Goal: Information Seeking & Learning: Learn about a topic

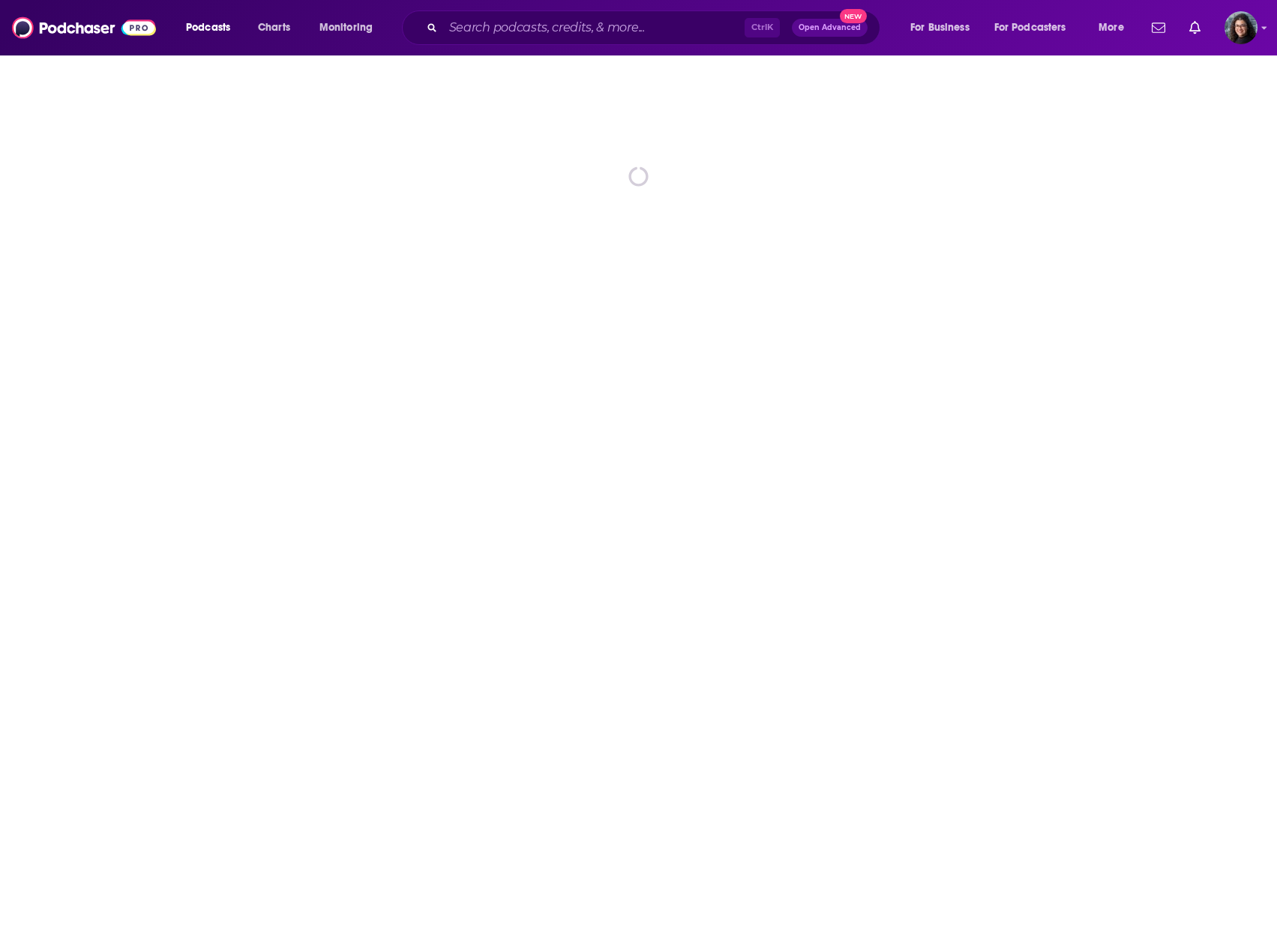
drag, startPoint x: 0, startPoint y: 0, endPoint x: 1195, endPoint y: 54, distance: 1196.2
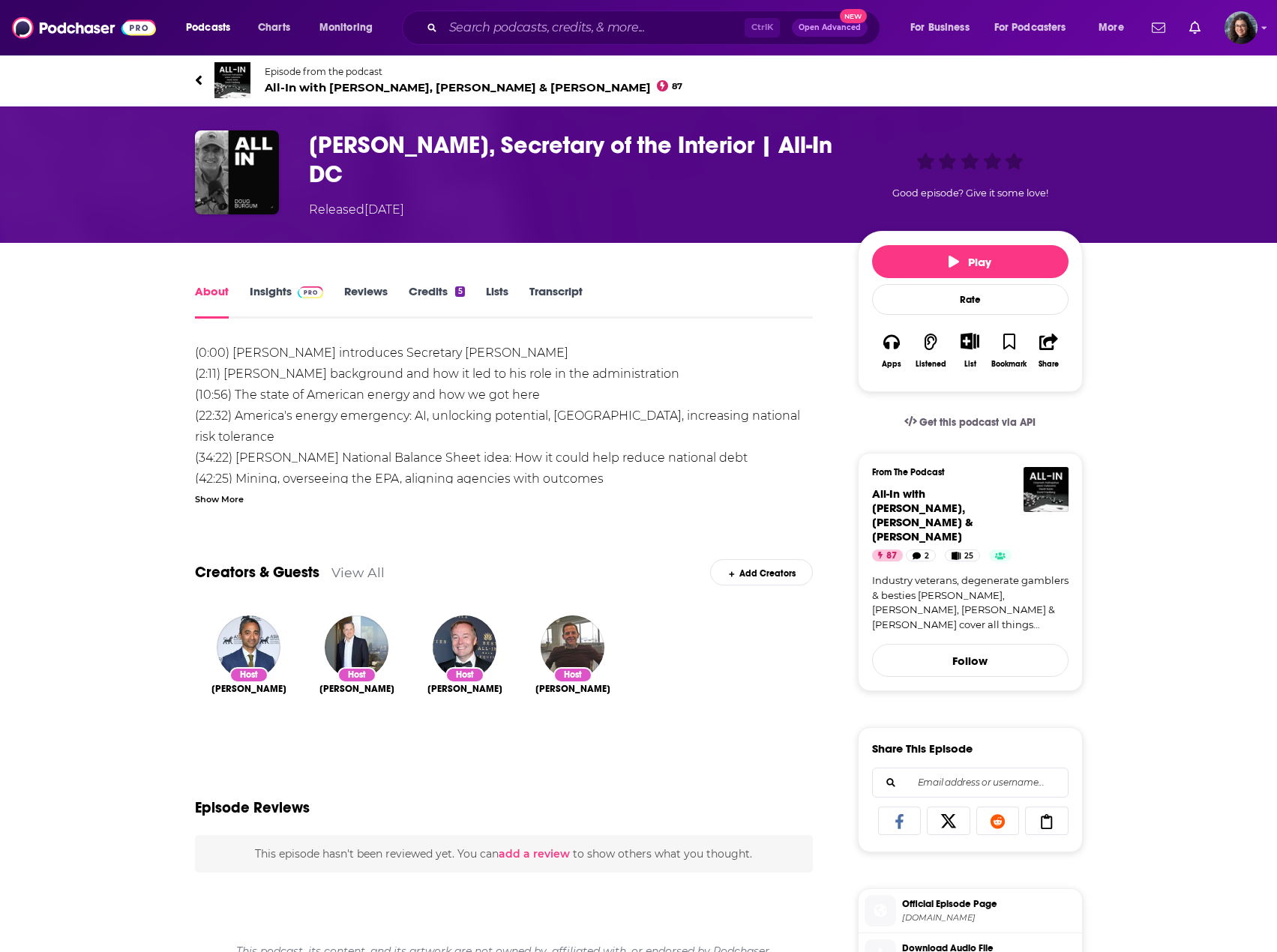
click at [223, 501] on div "Show More" at bounding box center [219, 498] width 49 height 14
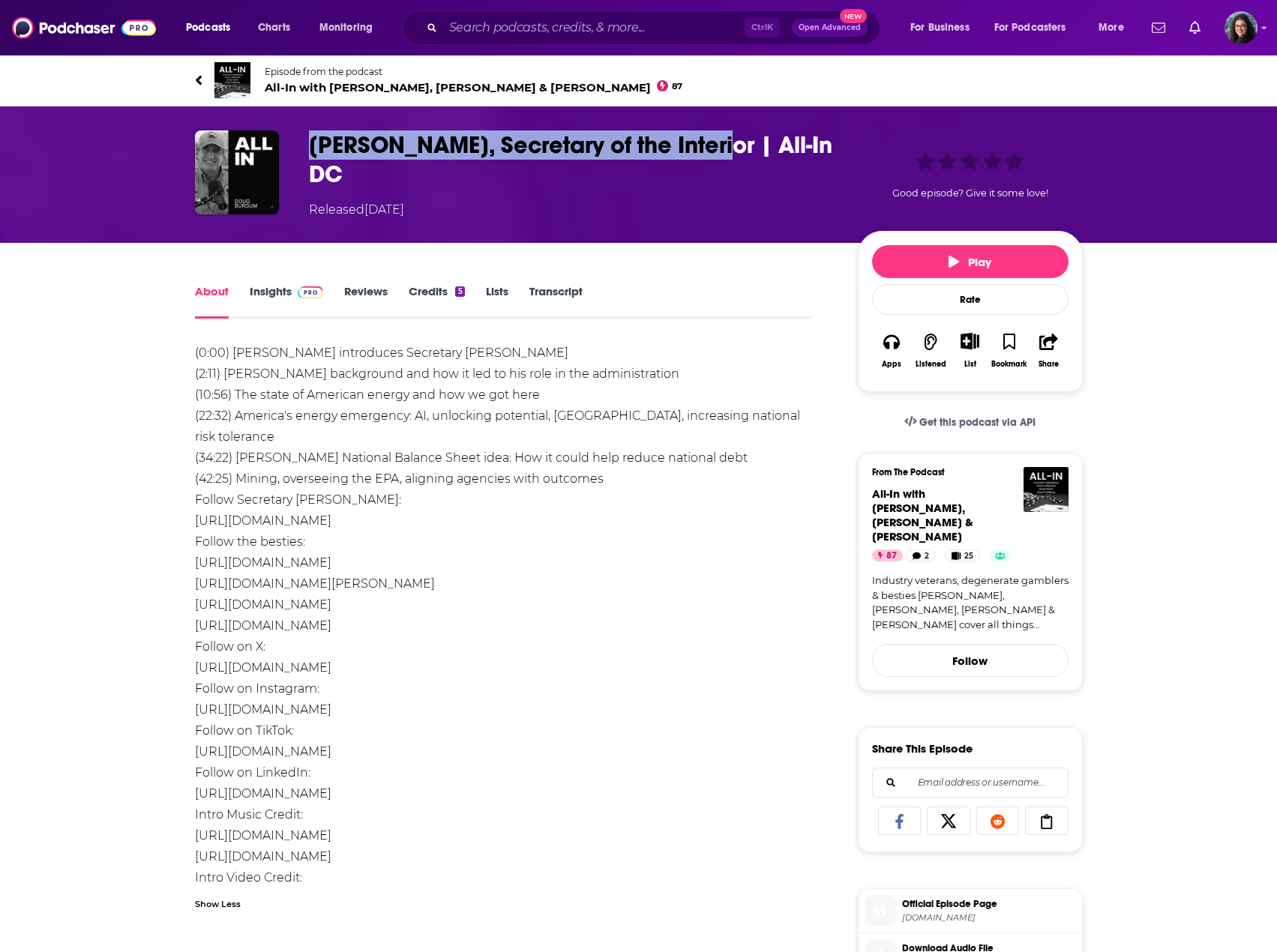
drag, startPoint x: 309, startPoint y: 140, endPoint x: 727, endPoint y: 144, distance: 418.0
click at [727, 144] on h1 "Doug Burgum, Secretary of the Interior | All-In DC" at bounding box center [571, 159] width 525 height 58
copy h1 "Doug Burgum, Secretary of the Interior"
click at [253, 283] on div "About Insights Reviews Credits 5 Lists Transcript" at bounding box center [504, 300] width 618 height 36
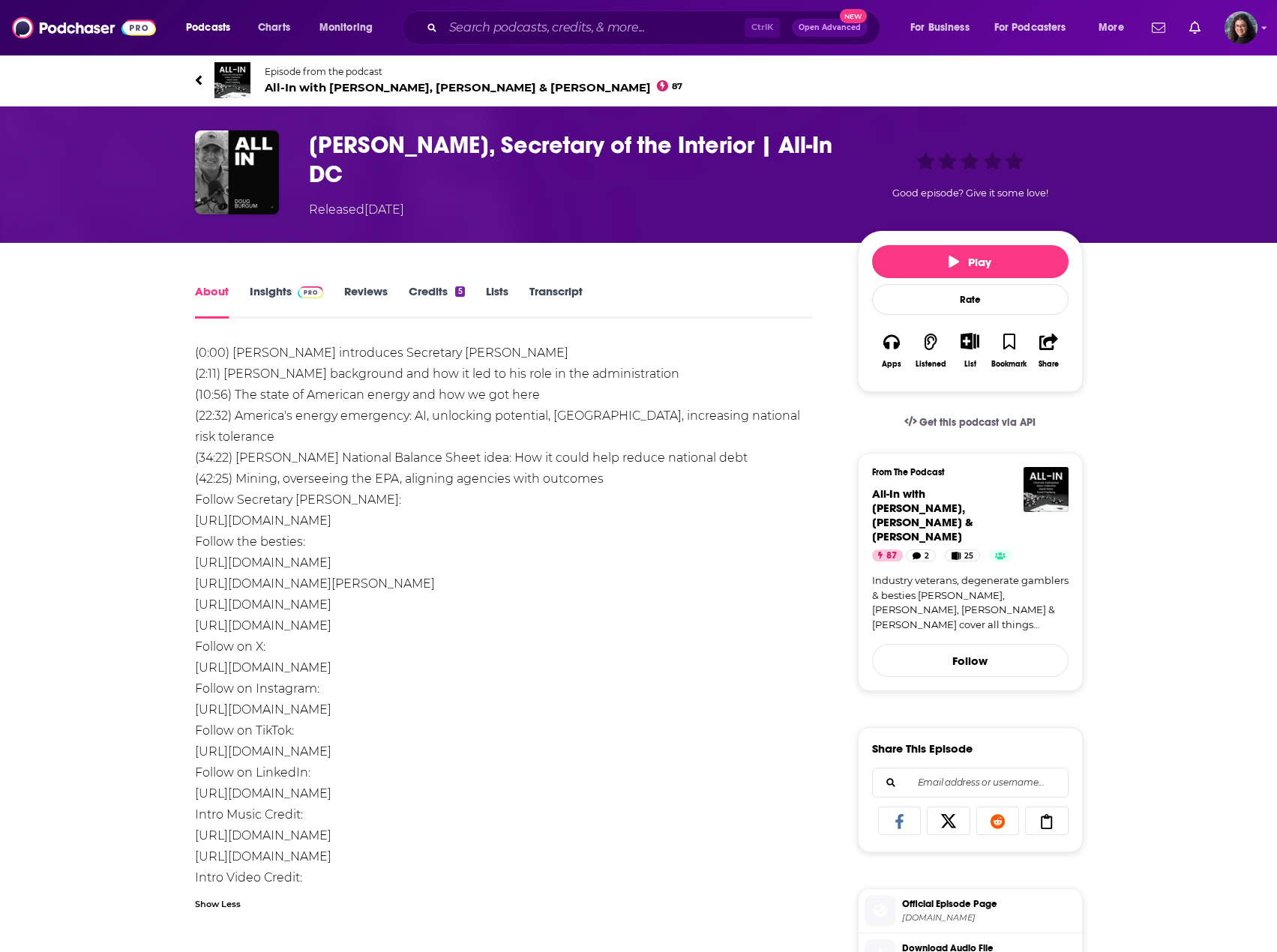
click at [255, 299] on link "Insights" at bounding box center [287, 301] width 75 height 34
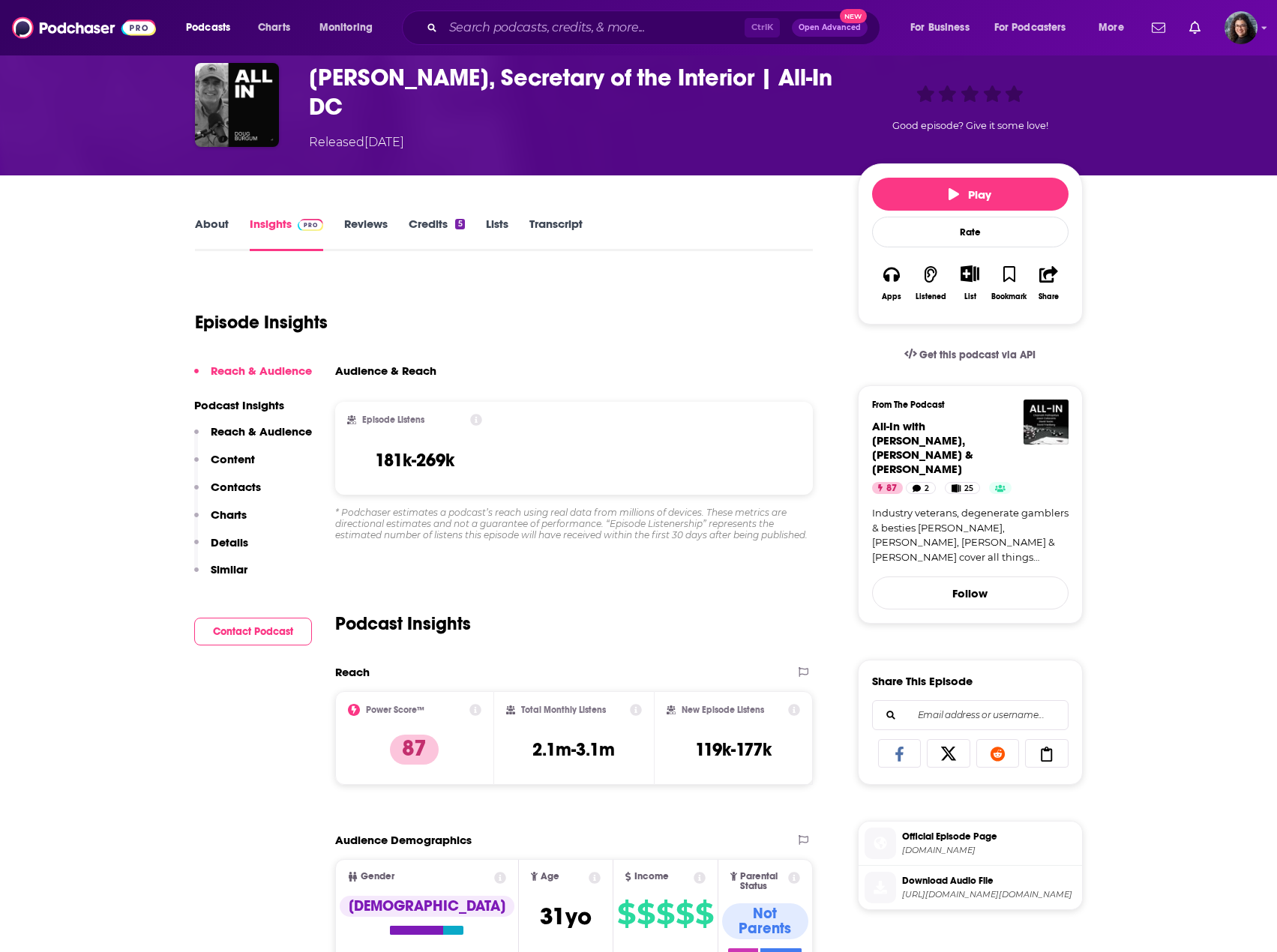
scroll to position [150, 0]
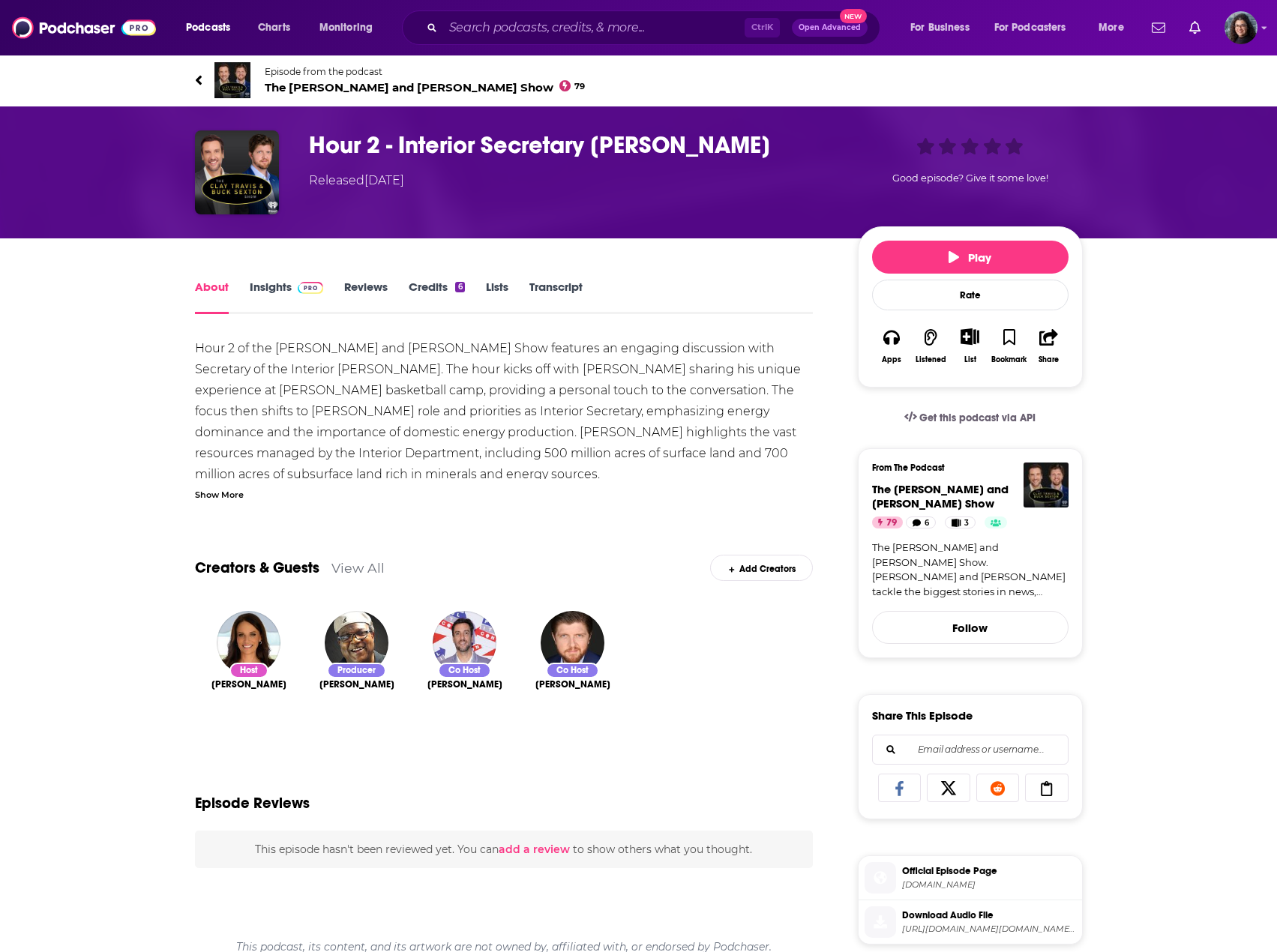
click at [226, 492] on div "Show More" at bounding box center [219, 493] width 49 height 14
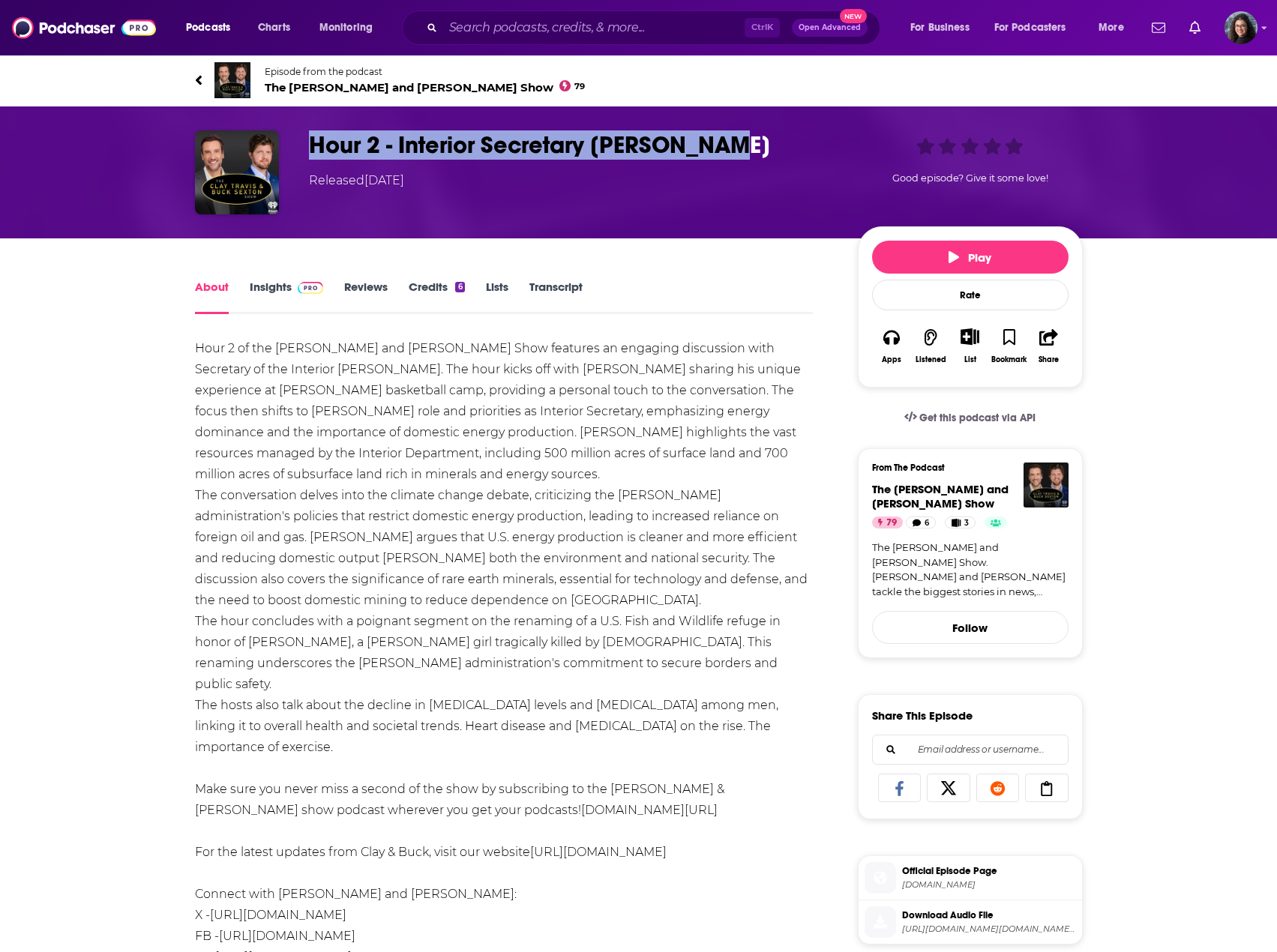
drag, startPoint x: 307, startPoint y: 137, endPoint x: 739, endPoint y: 147, distance: 432.1
click at [736, 147] on div "Hour 2 - Interior Secretary Doug Burgum Released Wednesday, 23rd April 2025 Goo…" at bounding box center [638, 172] width 888 height 84
copy h1 "Hour 2 - Interior Secretary Doug Burgum"
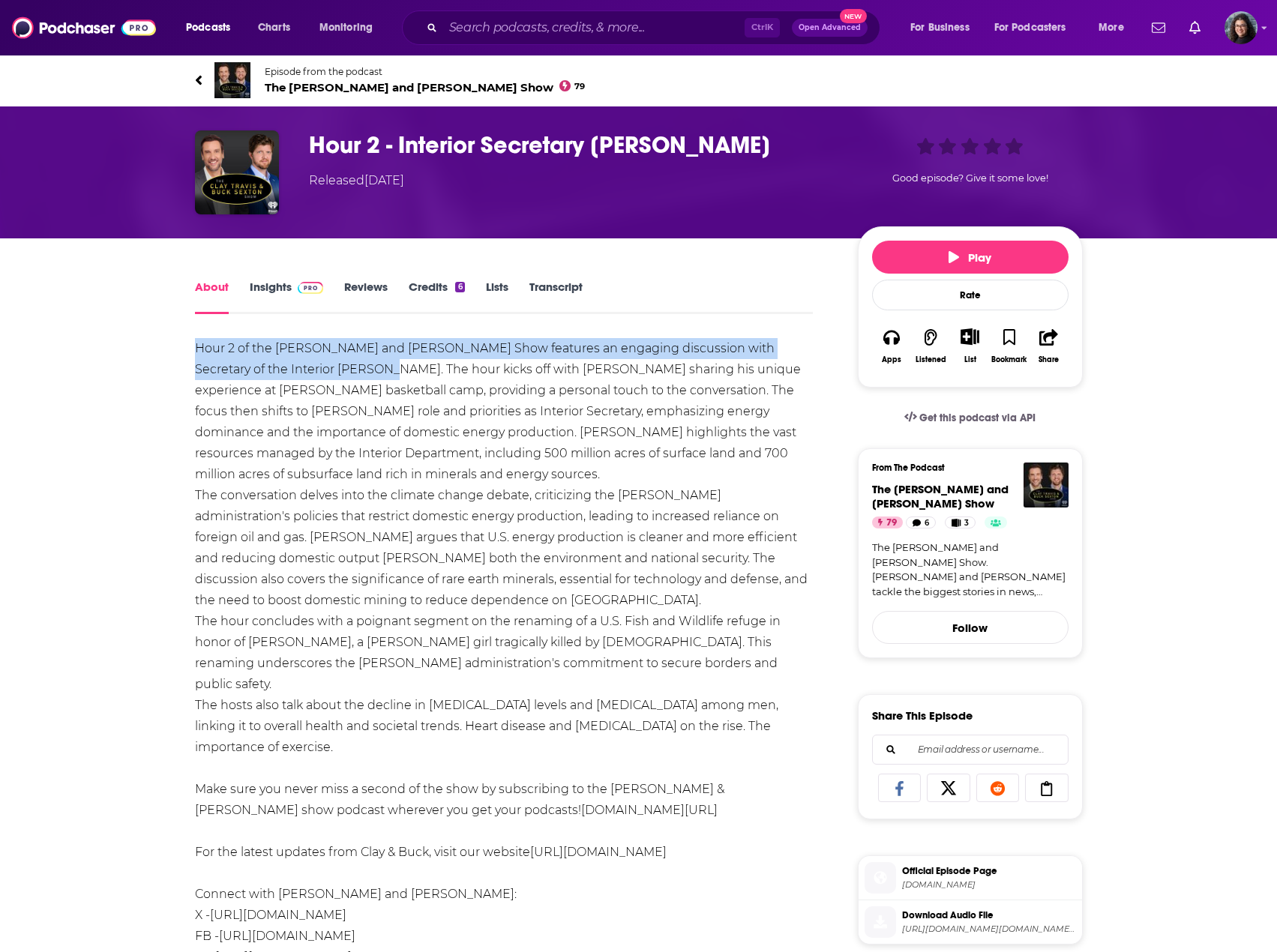
drag, startPoint x: 332, startPoint y: 370, endPoint x: 179, endPoint y: 335, distance: 157.0
click at [179, 335] on div "About Insights Reviews Credits 6 Lists Transcript Hour 2 of the Clay Travis and…" at bounding box center [514, 934] width 687 height 1313
copy div "Hour 2 of the Clay Travis and Buck Sexton Show features an engaging discussion …"
click at [257, 284] on link "Insights" at bounding box center [287, 297] width 75 height 34
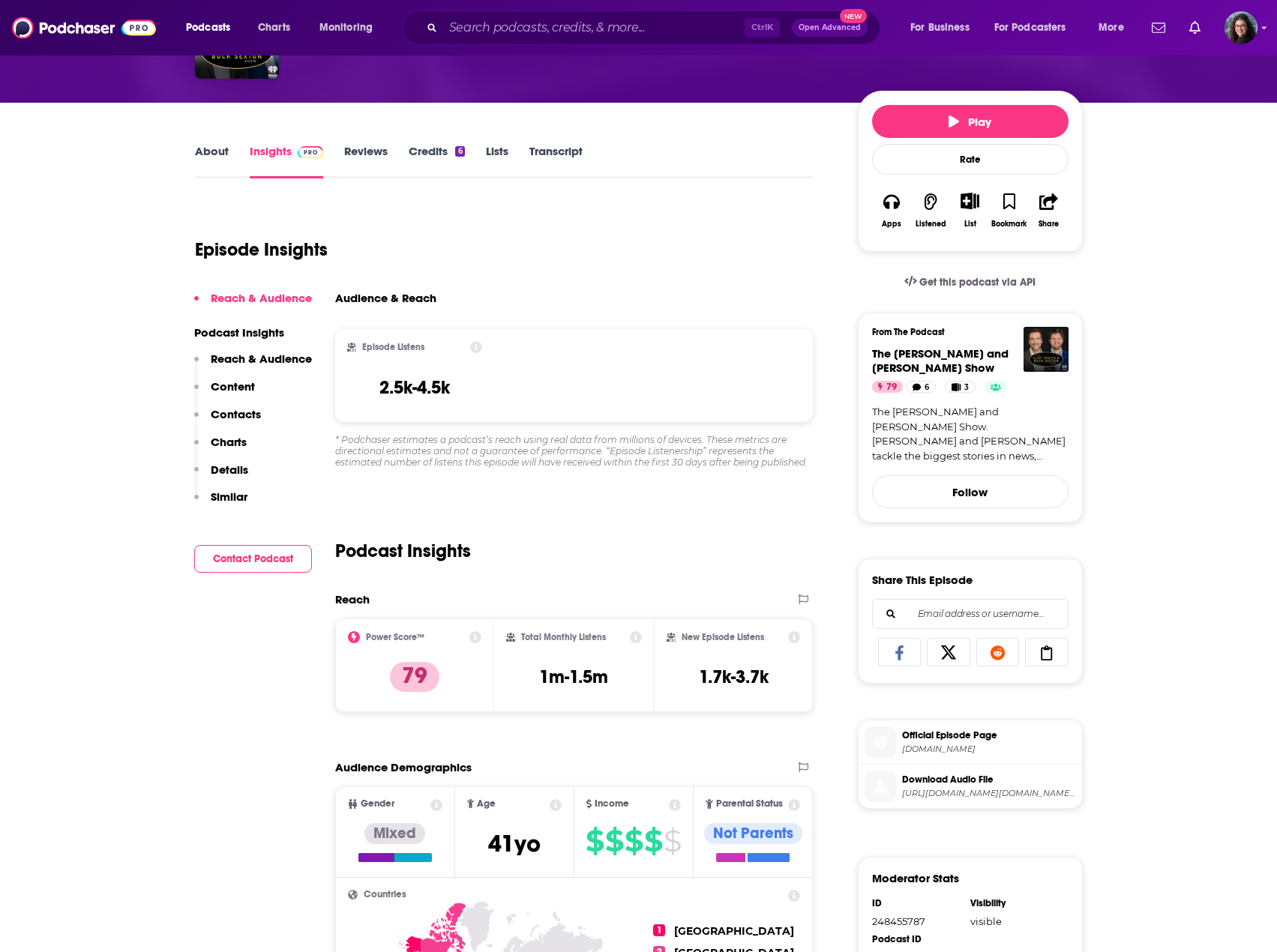
scroll to position [150, 0]
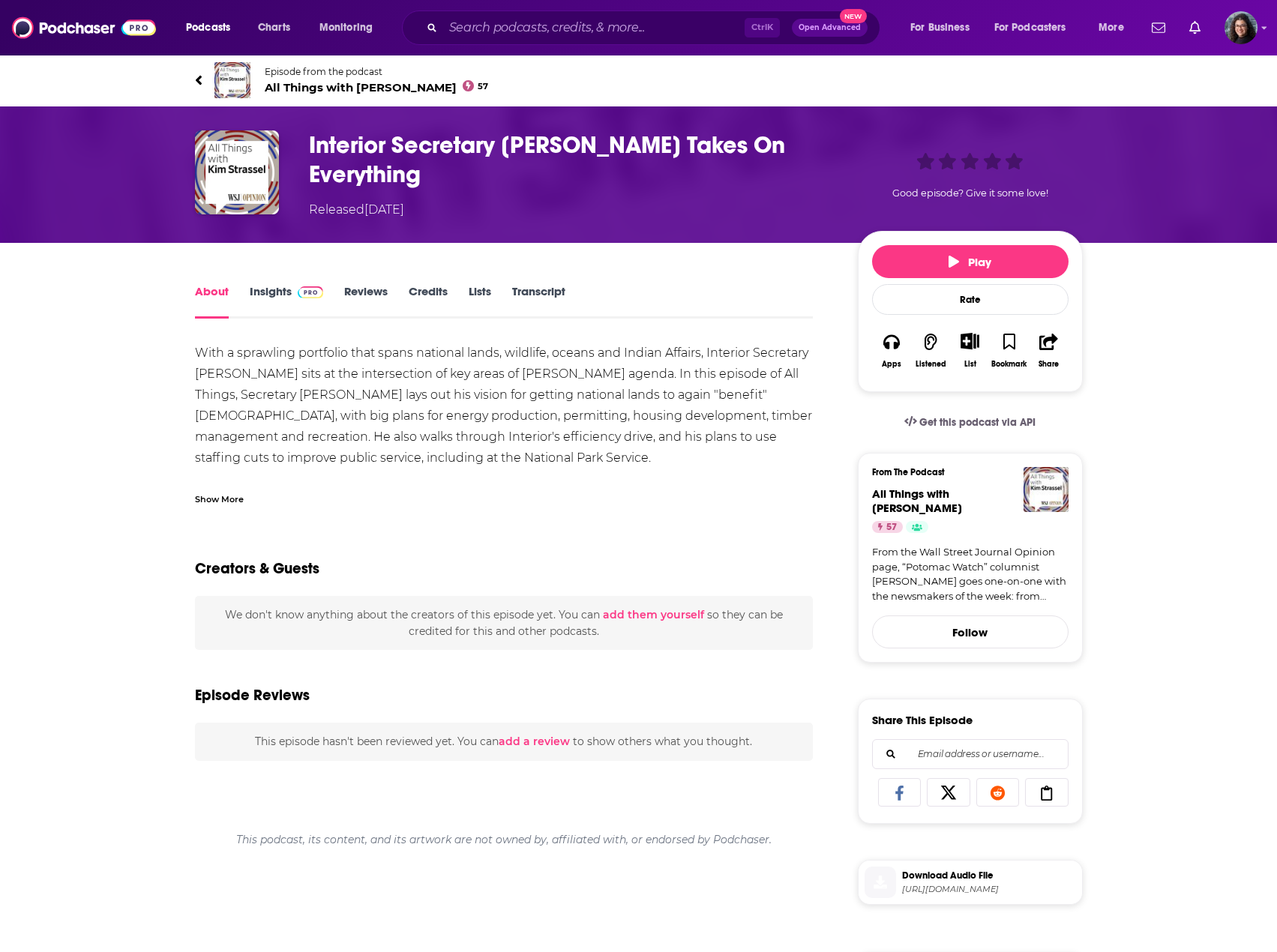
click at [227, 492] on div "Show More" at bounding box center [219, 498] width 49 height 14
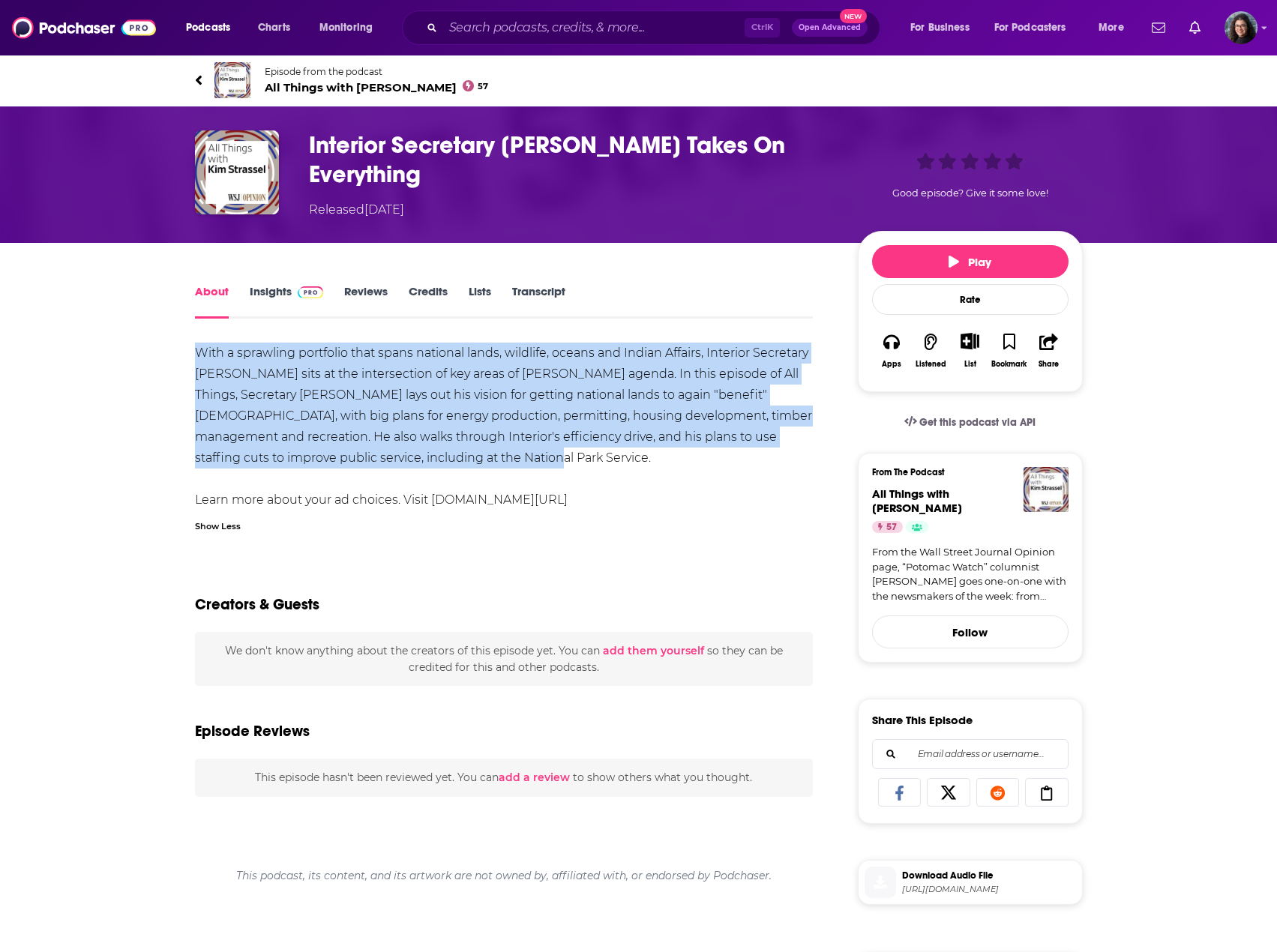
drag, startPoint x: 516, startPoint y: 458, endPoint x: 193, endPoint y: 342, distance: 343.2
click at [193, 342] on div "About Insights Reviews Credits Lists Transcript With a sprawling portfolio that…" at bounding box center [514, 834] width 687 height 1106
copy div "With a sprawling portfolio that spans national lands, wildlife, oceans and Indi…"
click at [102, 454] on div "About Insights Reviews Credits Lists Transcript With a sprawling portfolio that…" at bounding box center [638, 815] width 1277 height 1145
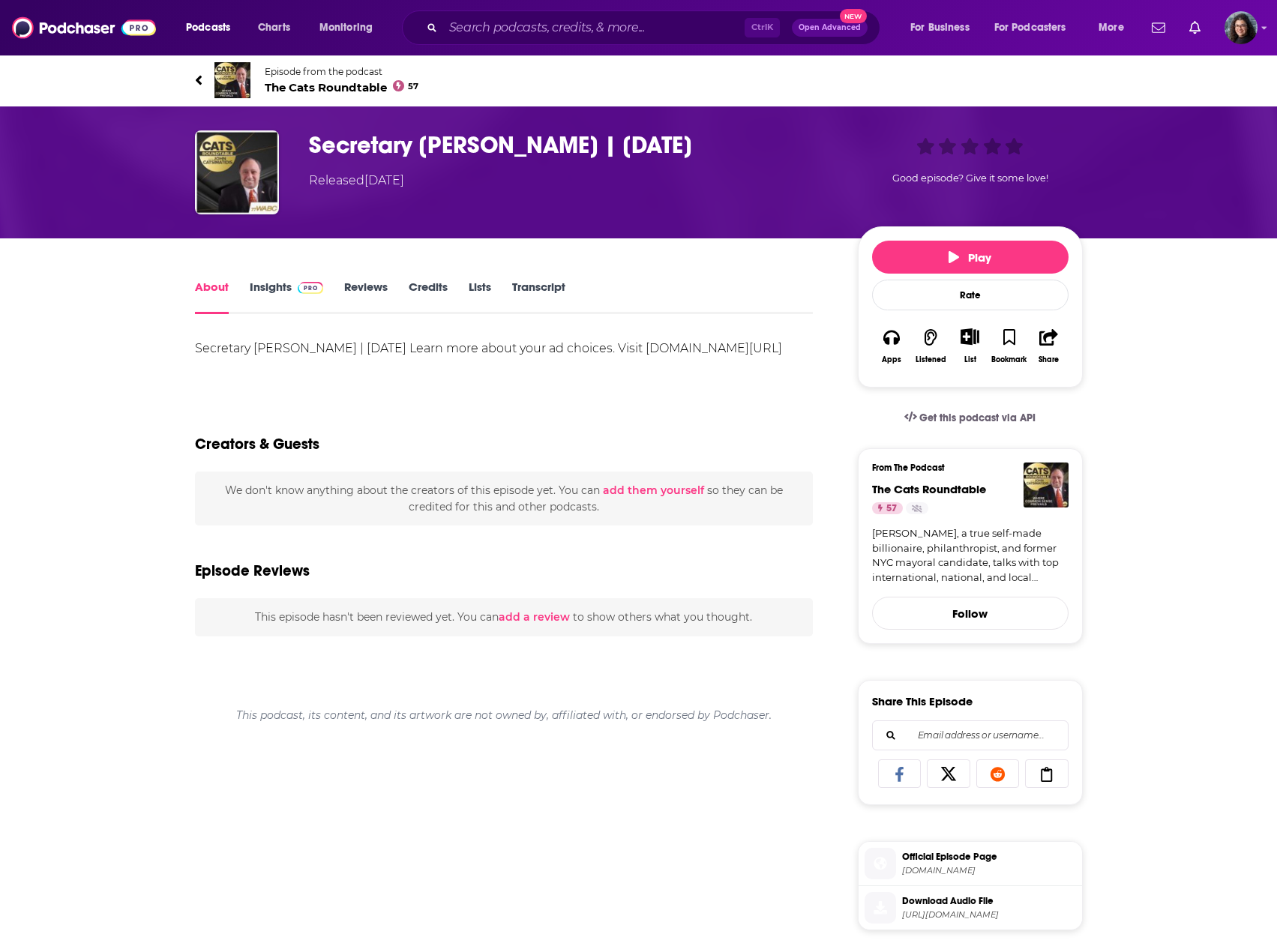
click at [264, 288] on link "Insights" at bounding box center [287, 297] width 75 height 34
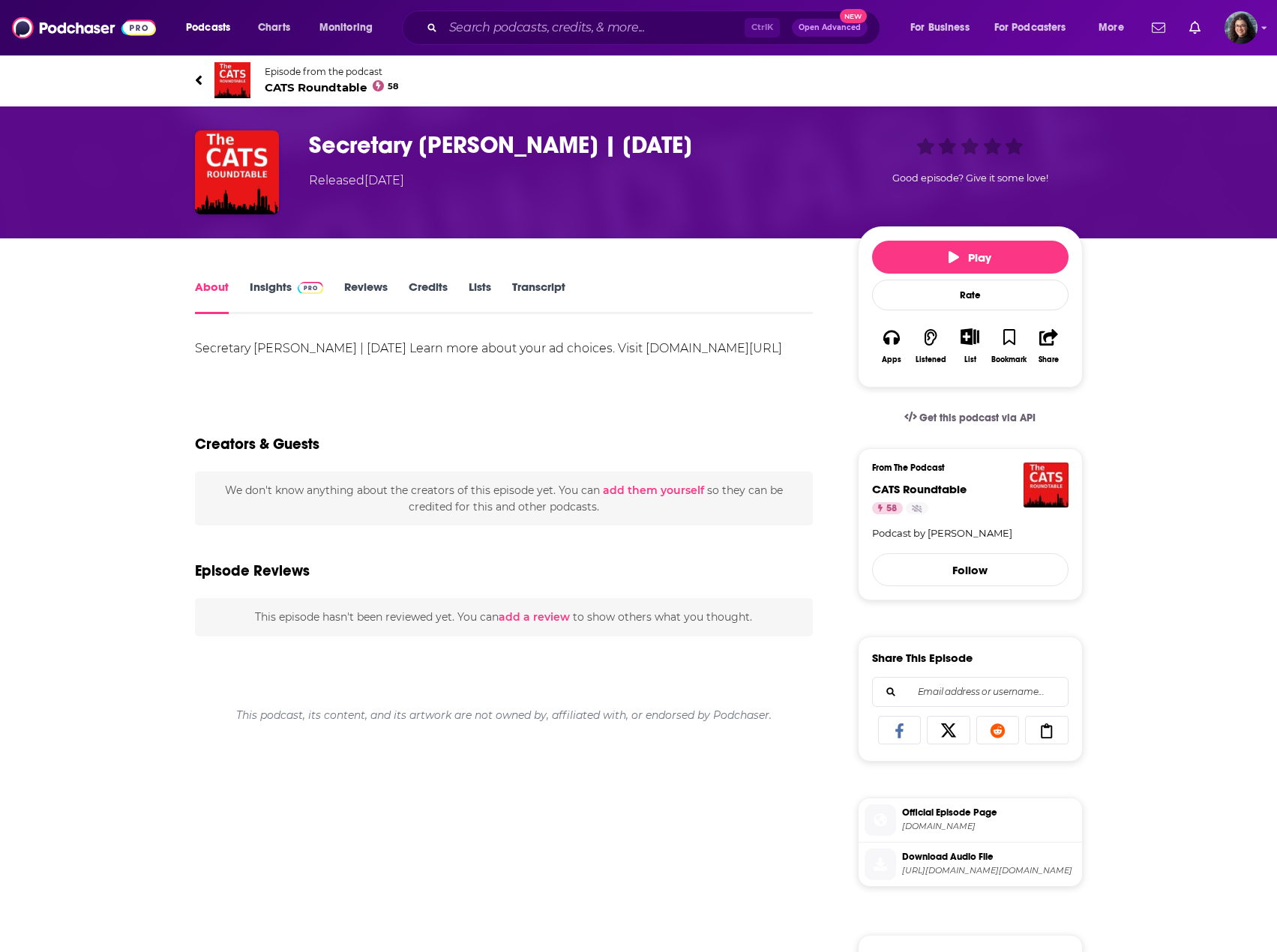
click at [267, 286] on link "Insights" at bounding box center [287, 297] width 75 height 34
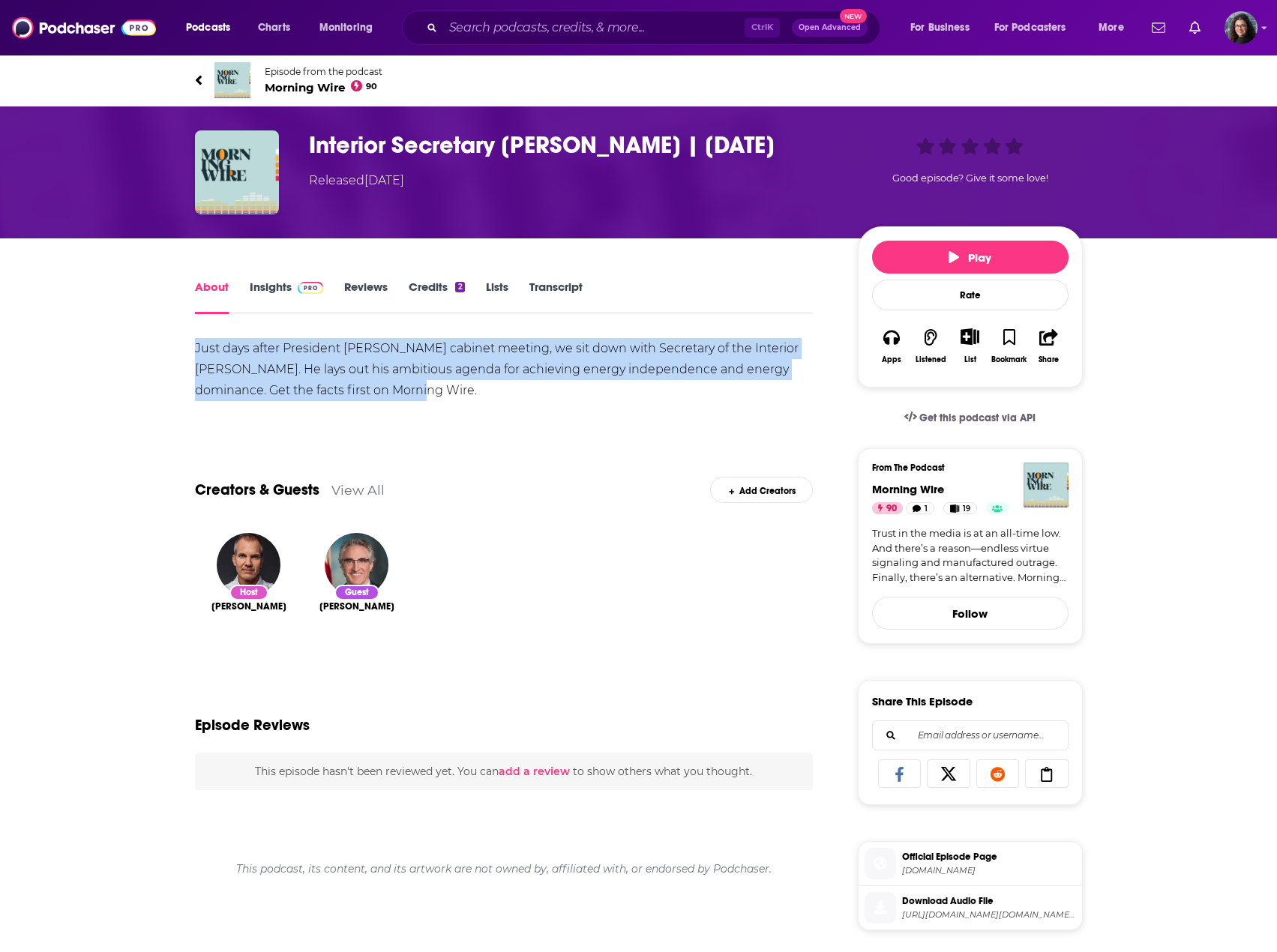
drag, startPoint x: 410, startPoint y: 396, endPoint x: 175, endPoint y: 328, distance: 244.6
click at [175, 328] on div "About Insights Reviews Credits 2 Lists Transcript Just days after President Tru…" at bounding box center [514, 845] width 687 height 1136
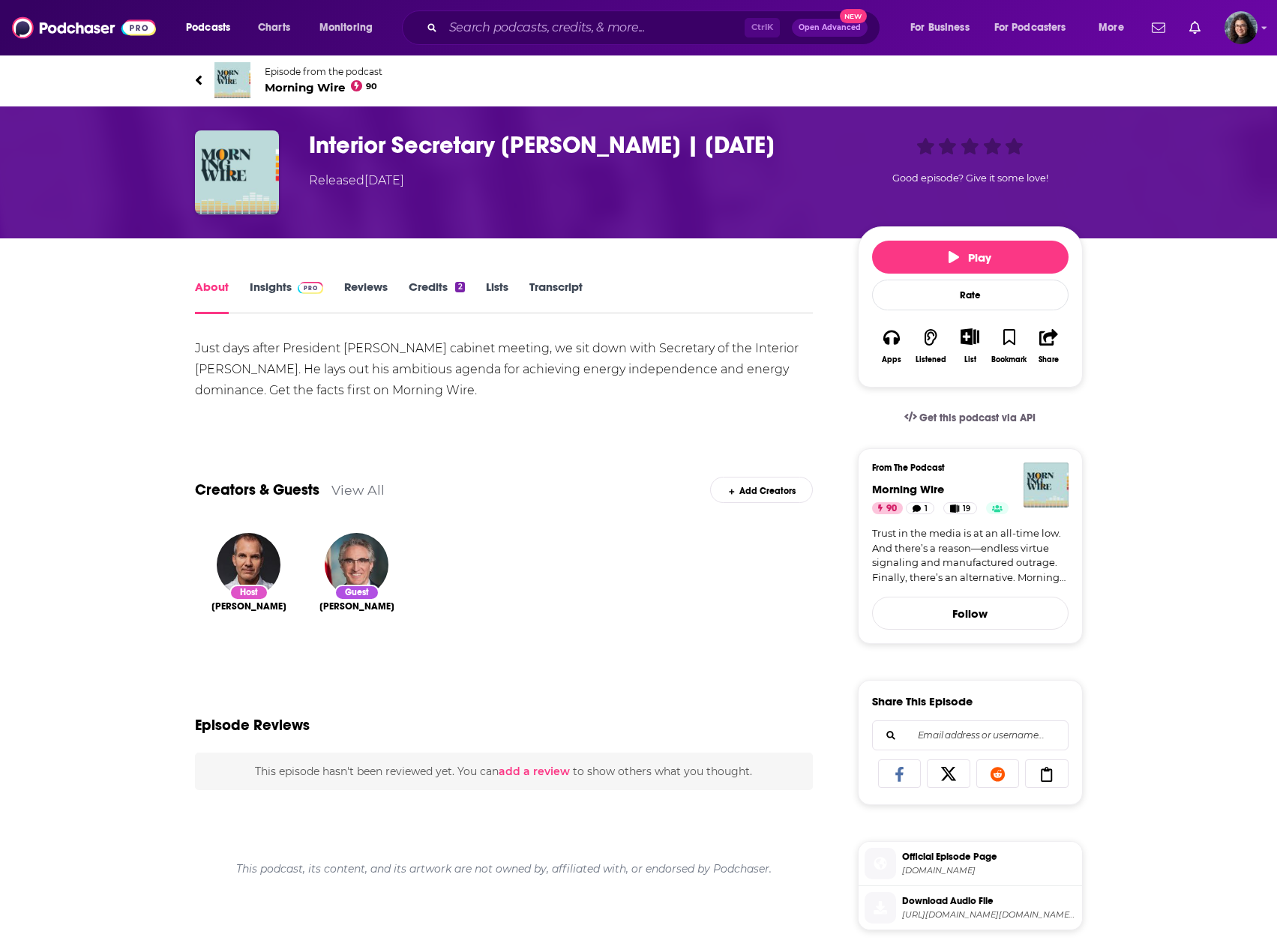
drag, startPoint x: 401, startPoint y: 408, endPoint x: 495, endPoint y: 398, distance: 94.5
click at [401, 409] on div "Show More" at bounding box center [504, 416] width 618 height 14
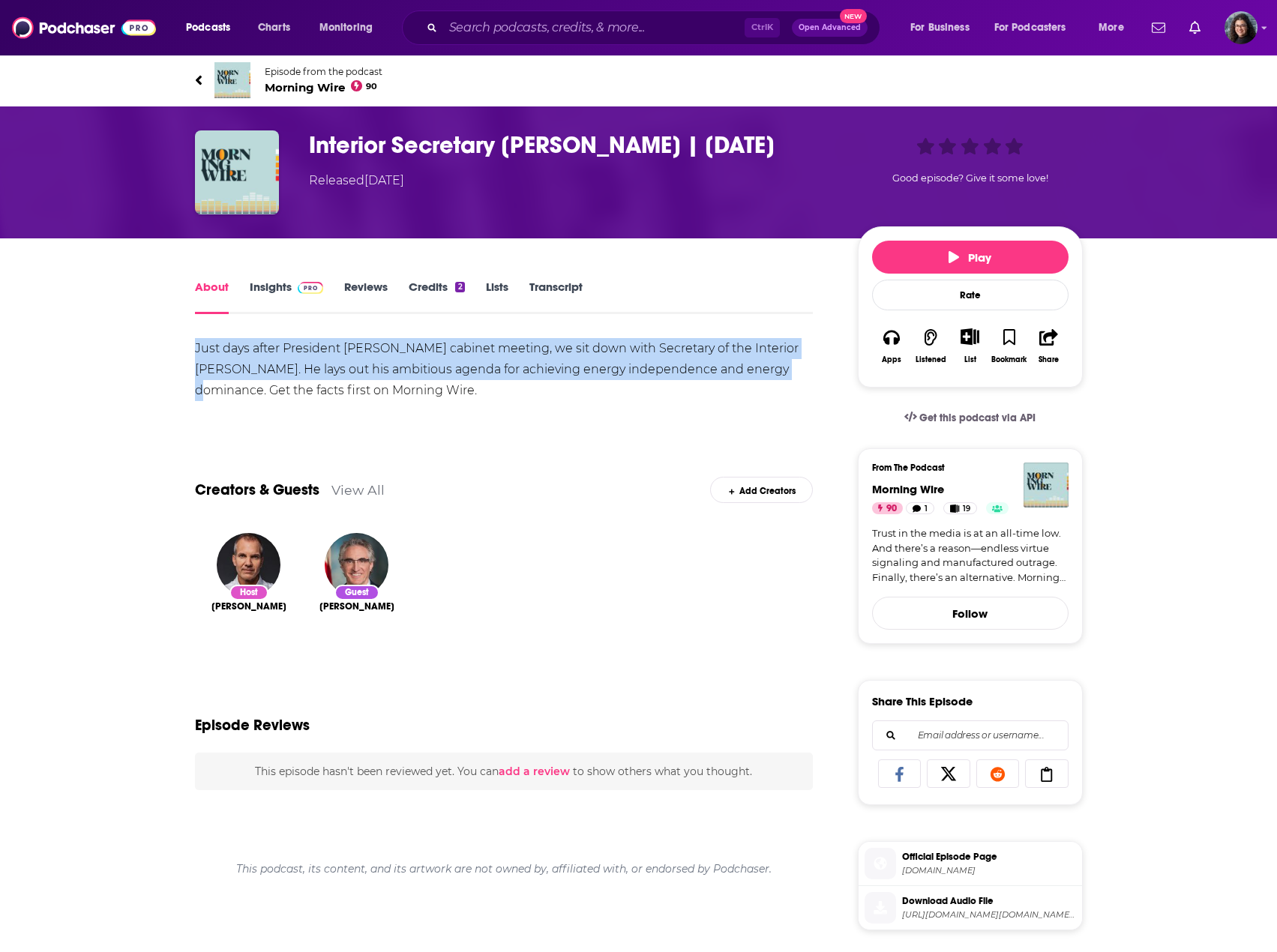
drag, startPoint x: 805, startPoint y: 371, endPoint x: 195, endPoint y: 338, distance: 610.9
click at [195, 338] on div "Just days after President Trump’s cabinet meeting, we sit down with Secretary o…" at bounding box center [504, 370] width 618 height 63
copy div "Just days after President Trump’s cabinet meeting, we sit down with Secretary o…"
click at [264, 297] on link "Insights" at bounding box center [287, 297] width 75 height 34
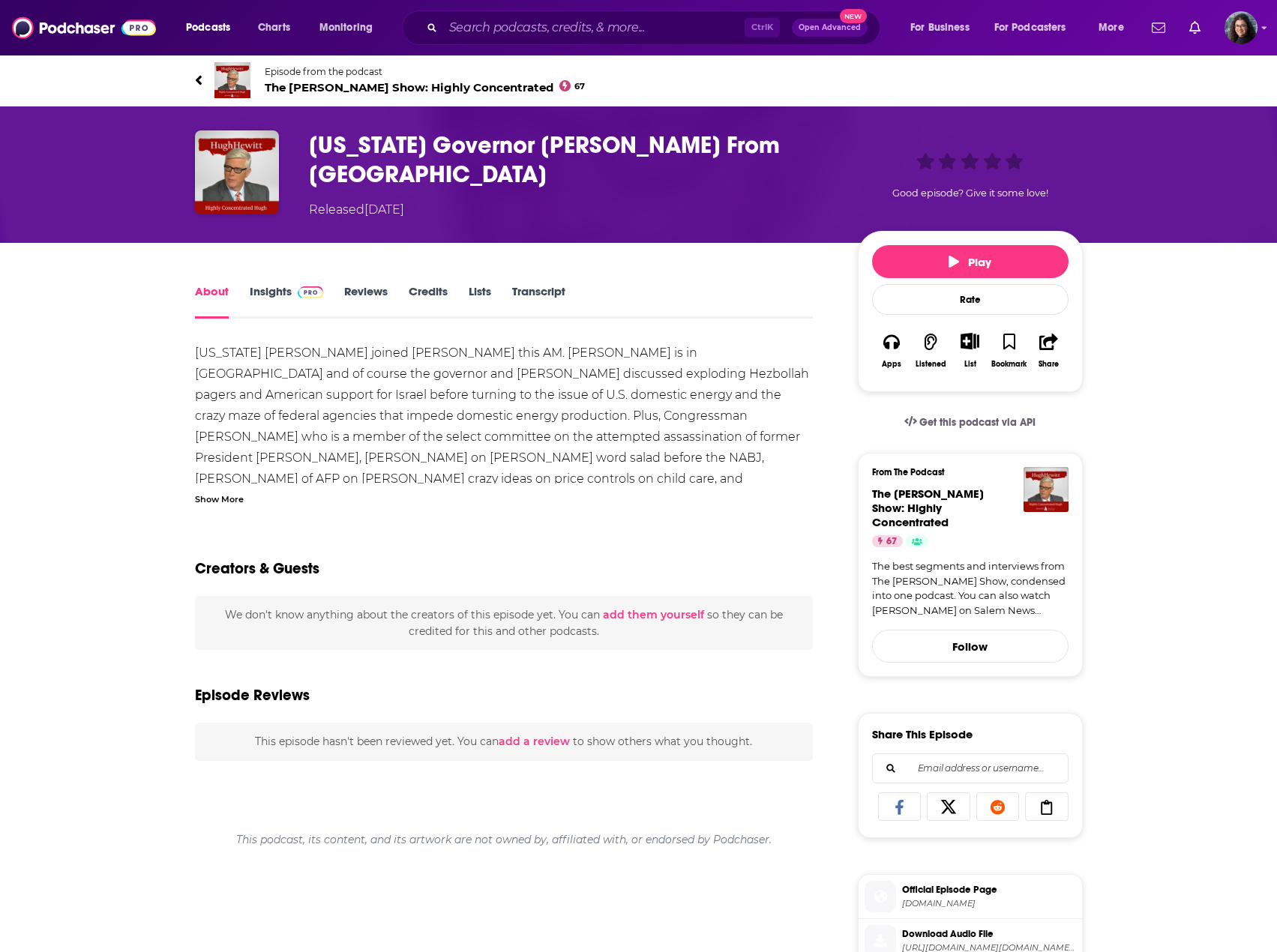
click at [209, 497] on div "Show More" at bounding box center [219, 498] width 49 height 14
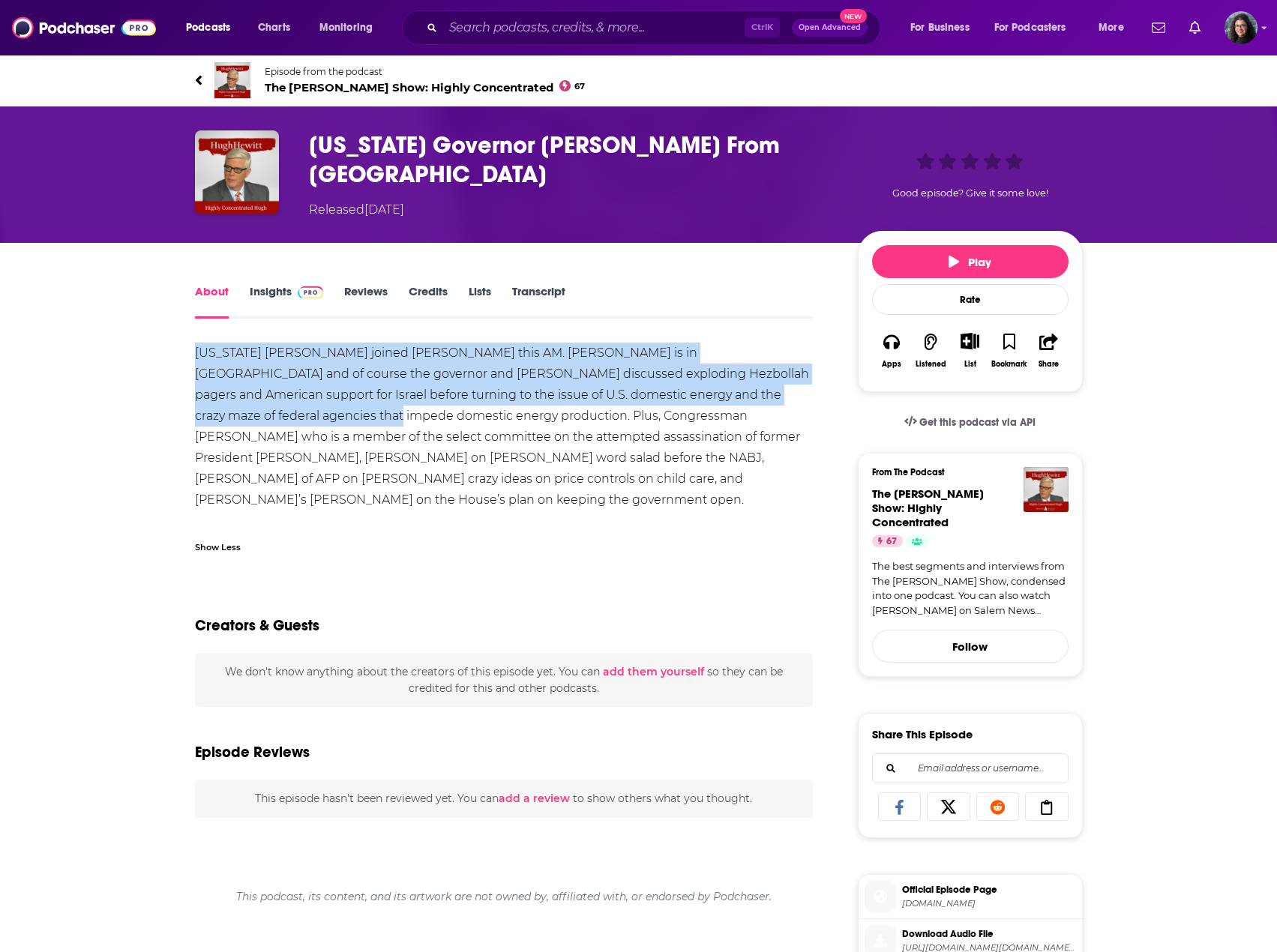
drag, startPoint x: 266, startPoint y: 417, endPoint x: 181, endPoint y: 346, distance: 110.8
click at [181, 346] on div "About Insights Reviews Credits Lists Transcript North Dakota Doug Burgum joined…" at bounding box center [514, 864] width 687 height 1164
copy div "North Dakota Doug Burgum joined Hugh this AM. Burgum is in Israel and of course…"
drag, startPoint x: 39, startPoint y: 386, endPoint x: 225, endPoint y: 383, distance: 186.0
click at [39, 386] on div "About Insights Reviews Credits Lists Transcript North Dakota Doug Burgum joined…" at bounding box center [638, 844] width 1277 height 1203
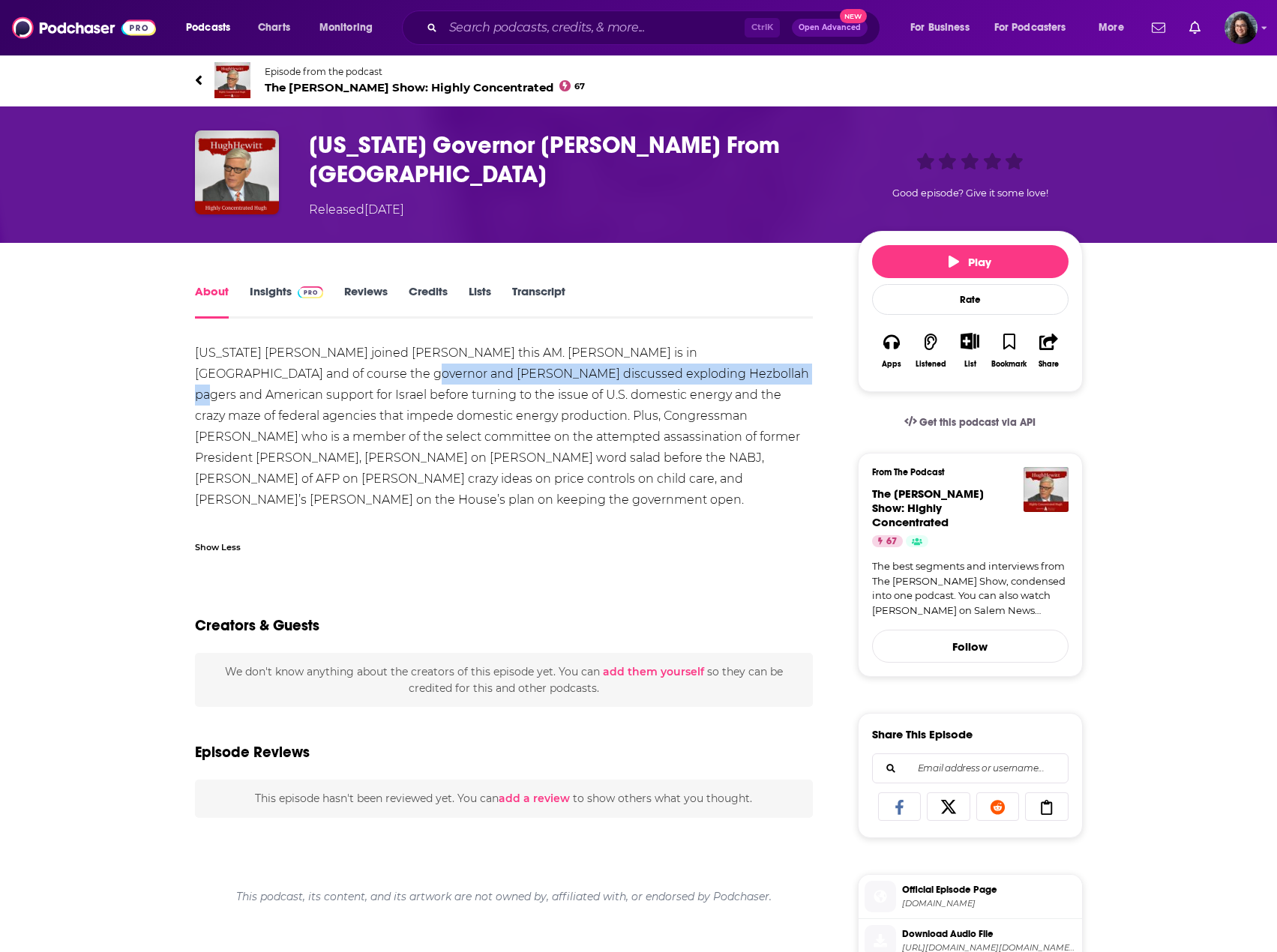
drag, startPoint x: 293, startPoint y: 374, endPoint x: 649, endPoint y: 375, distance: 356.0
click at [649, 375] on div "North Dakota Doug Burgum joined Hugh this AM. Burgum is in Israel and of course…" at bounding box center [504, 447] width 618 height 210
copy div "exploding Hezbollah pagers and American support for Israel"
click at [268, 291] on link "Insights" at bounding box center [287, 301] width 75 height 34
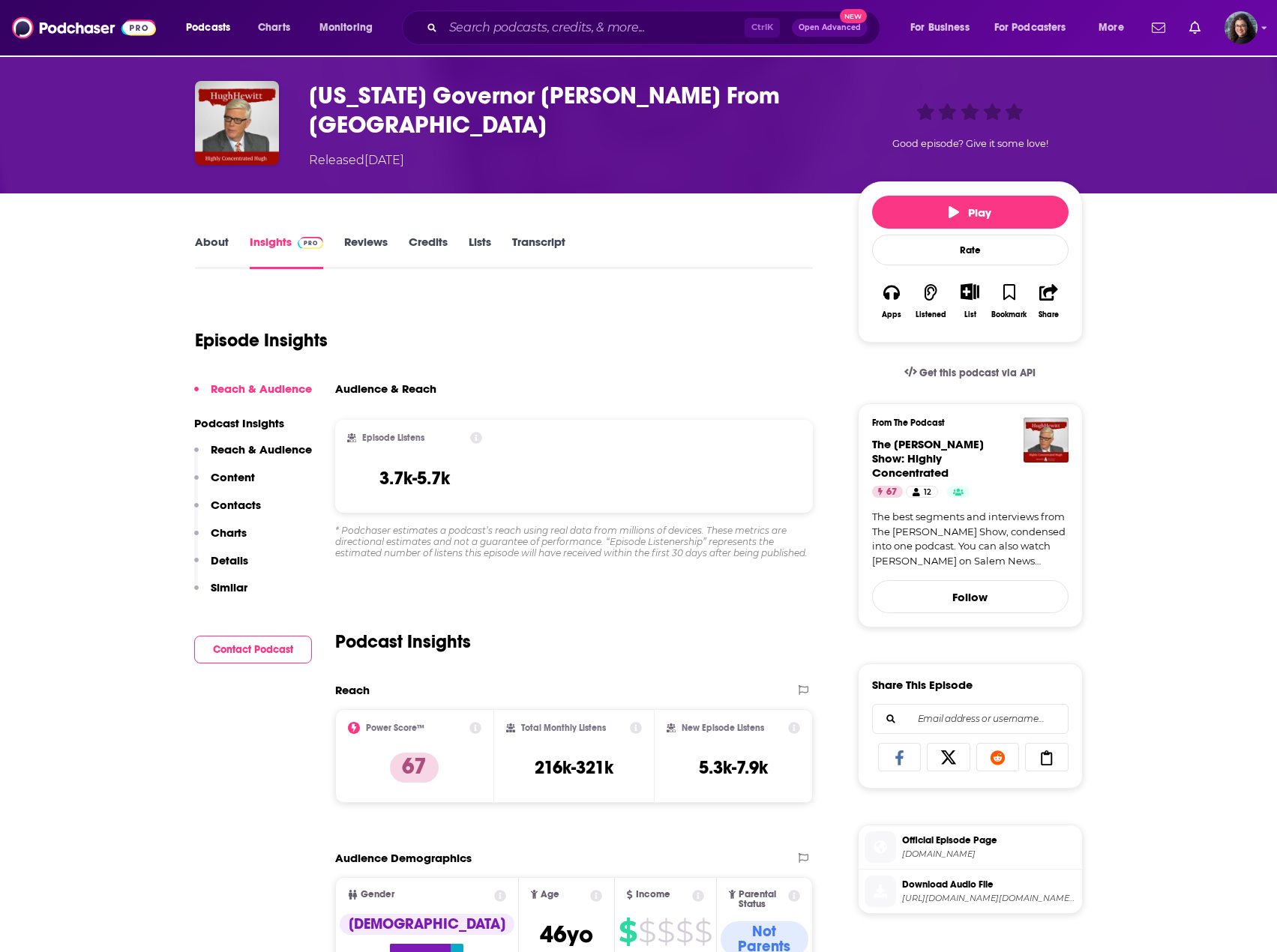
scroll to position [150, 0]
